Goal: Find contact information: Find contact information

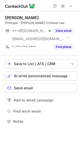
scroll to position [118, 80]
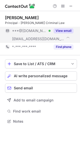
click at [67, 30] on button "View email" at bounding box center [64, 30] width 20 height 5
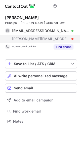
click at [40, 40] on span "jarred@hofmancarroll.com.au" at bounding box center [41, 39] width 58 height 5
click at [41, 40] on span "jarred@hofmancarroll.com.au" at bounding box center [41, 39] width 58 height 5
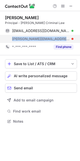
click at [41, 40] on span "jarred@hofmancarroll.com.au" at bounding box center [41, 39] width 58 height 5
click at [41, 39] on span "jarred@hofmancarroll.com.au" at bounding box center [41, 39] width 58 height 5
copy span "jarred@hofmancarroll.com.au"
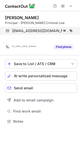
scroll to position [110, 80]
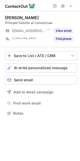
scroll to position [110, 80]
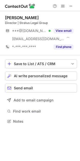
scroll to position [118, 80]
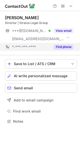
scroll to position [118, 80]
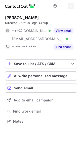
click at [72, 6] on span at bounding box center [71, 6] width 4 height 4
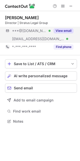
click at [57, 39] on div "***@gmail.com Verified ***@stratuslegal.com.au Verified View email" at bounding box center [41, 35] width 72 height 16
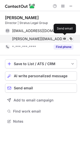
click at [63, 40] on span at bounding box center [65, 39] width 4 height 4
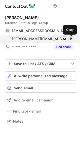
click at [70, 40] on span at bounding box center [71, 39] width 4 height 4
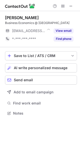
scroll to position [110, 80]
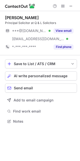
scroll to position [118, 80]
click at [72, 6] on span at bounding box center [71, 6] width 4 height 4
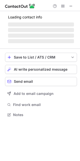
scroll to position [118, 80]
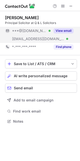
click at [67, 30] on button "View email" at bounding box center [64, 30] width 20 height 5
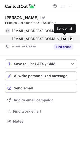
click at [64, 38] on span at bounding box center [65, 39] width 4 height 4
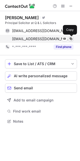
click at [71, 39] on span at bounding box center [71, 39] width 4 height 4
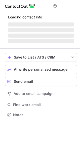
scroll to position [118, 80]
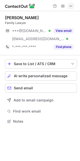
click at [73, 6] on button at bounding box center [71, 6] width 6 height 6
